Goal: Find specific page/section

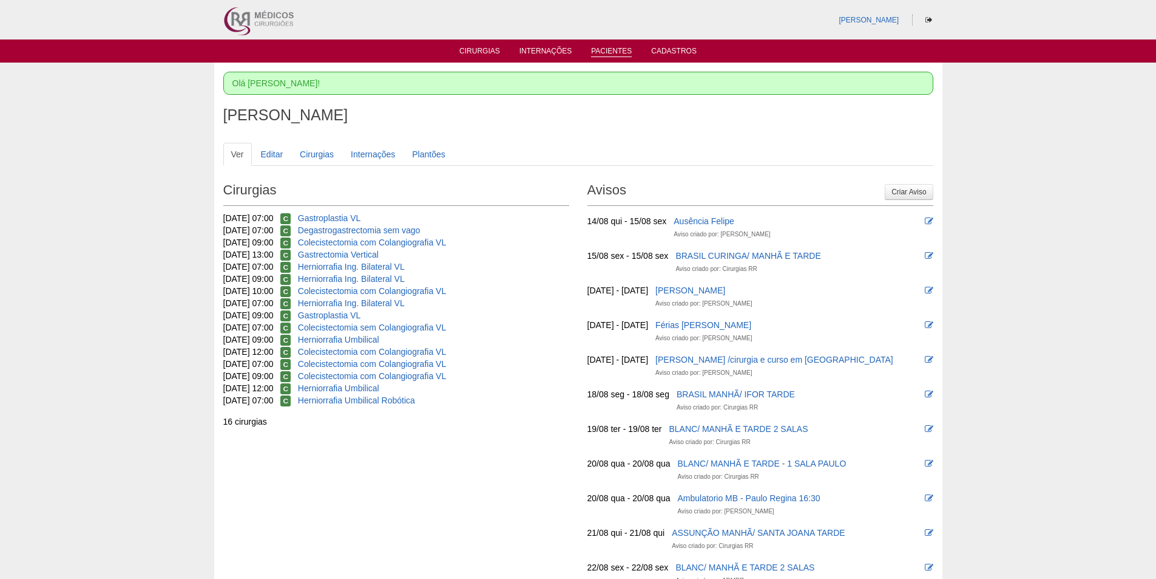
click at [606, 49] on link "Pacientes" at bounding box center [611, 52] width 41 height 10
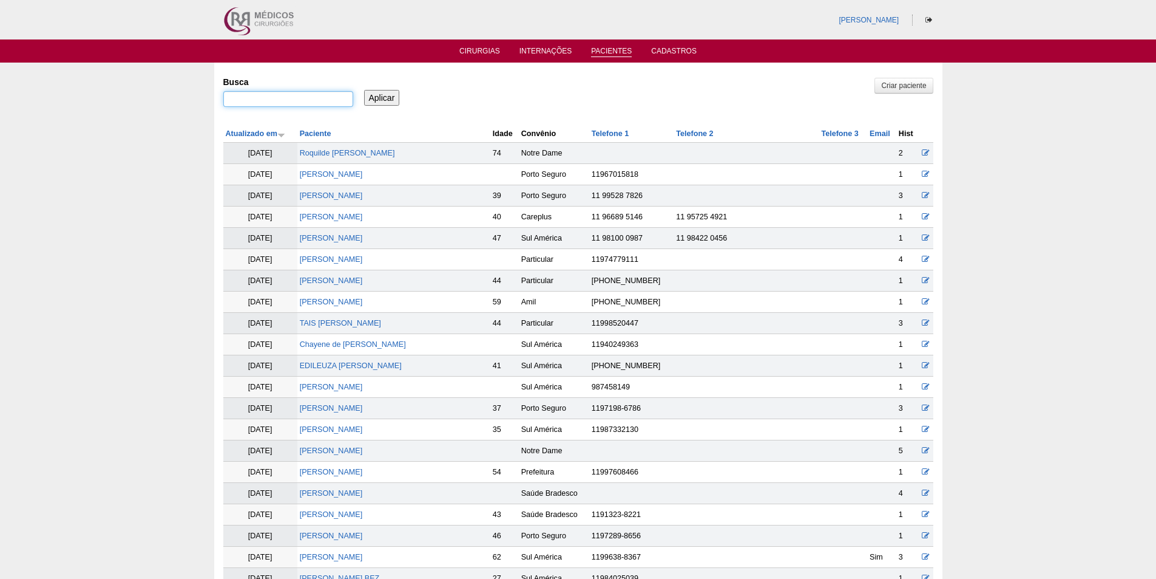
click at [303, 98] on input "Busca" at bounding box center [288, 99] width 130 height 16
paste input "[PERSON_NAME]"
type input "[PERSON_NAME]"
click at [379, 94] on input "Aplicar" at bounding box center [382, 98] width 36 height 16
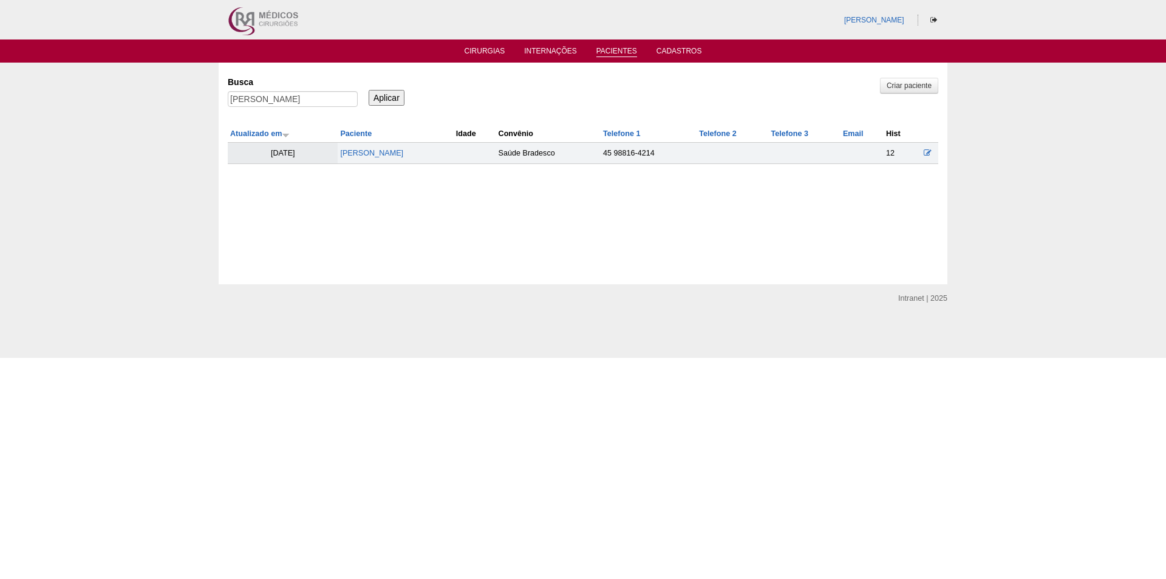
click at [410, 145] on td "Vanessa da Silva Bandeira" at bounding box center [395, 153] width 115 height 21
click at [410, 148] on td "Vanessa da Silva Bandeira" at bounding box center [395, 153] width 115 height 21
click at [403, 150] on link "Vanessa da Silva Bandeira" at bounding box center [371, 153] width 63 height 8
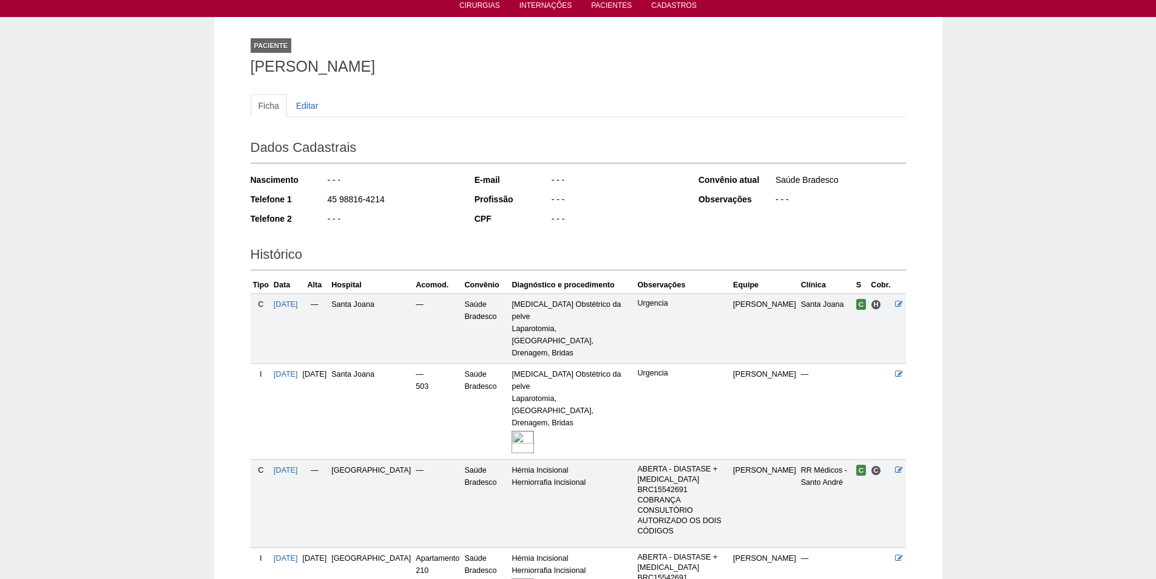
scroll to position [61, 0]
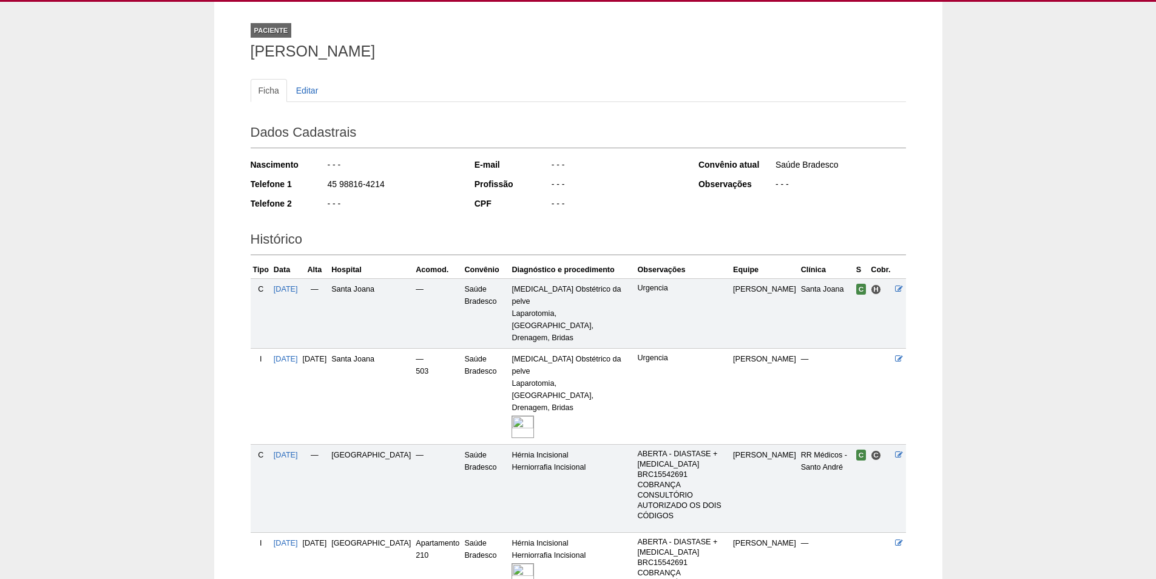
click at [518, 415] on img at bounding box center [523, 426] width 22 height 22
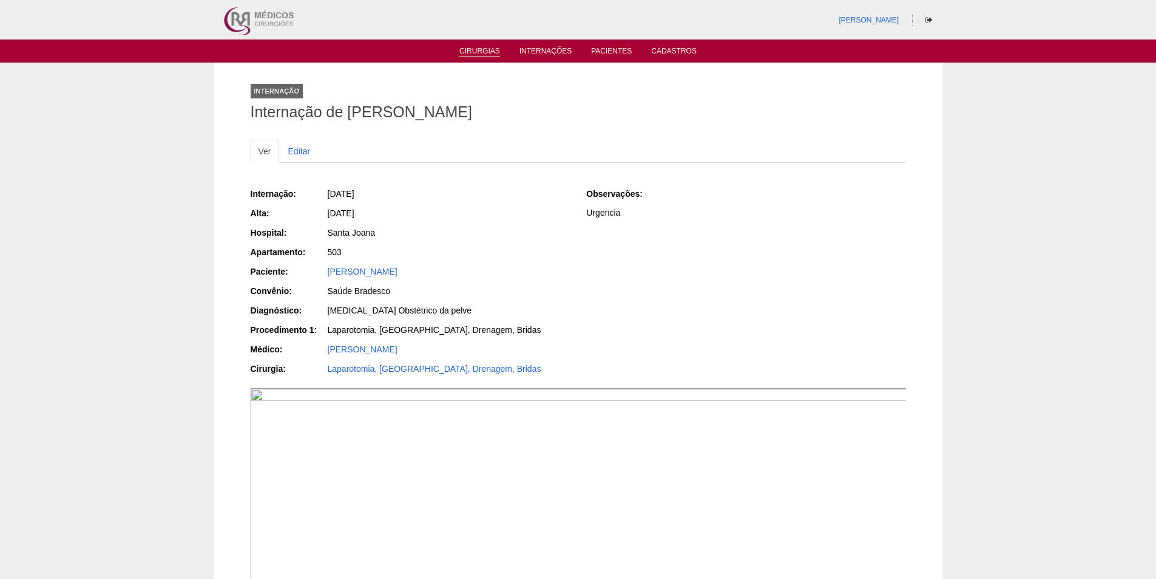
click at [483, 46] on li "Cirurgias" at bounding box center [480, 51] width 58 height 10
click at [484, 49] on link "Cirurgias" at bounding box center [480, 52] width 41 height 10
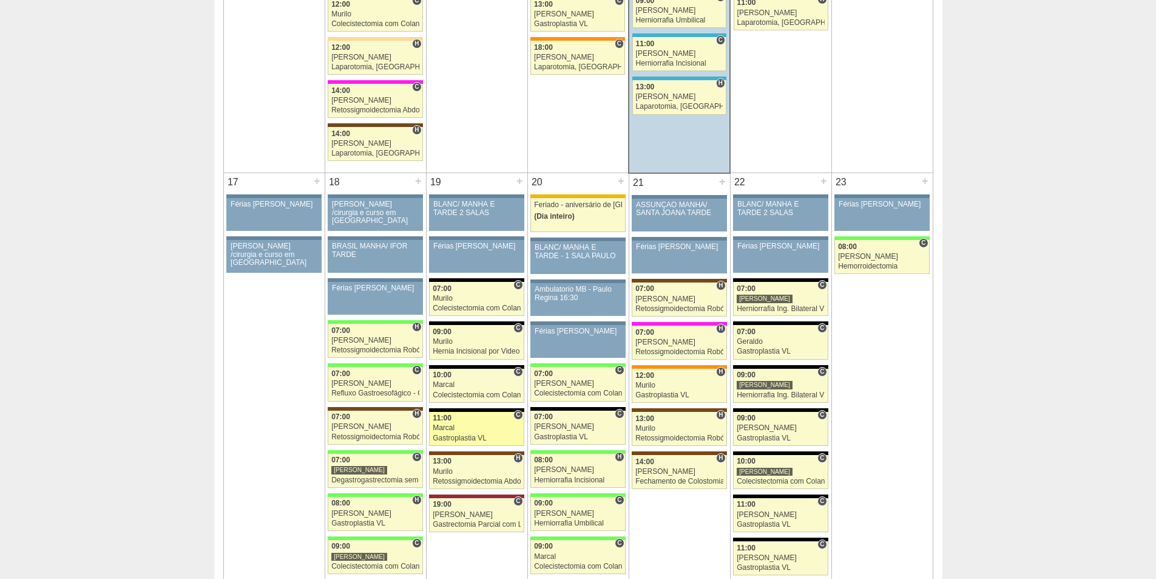
scroll to position [1760, 0]
